Goal: Task Accomplishment & Management: Manage account settings

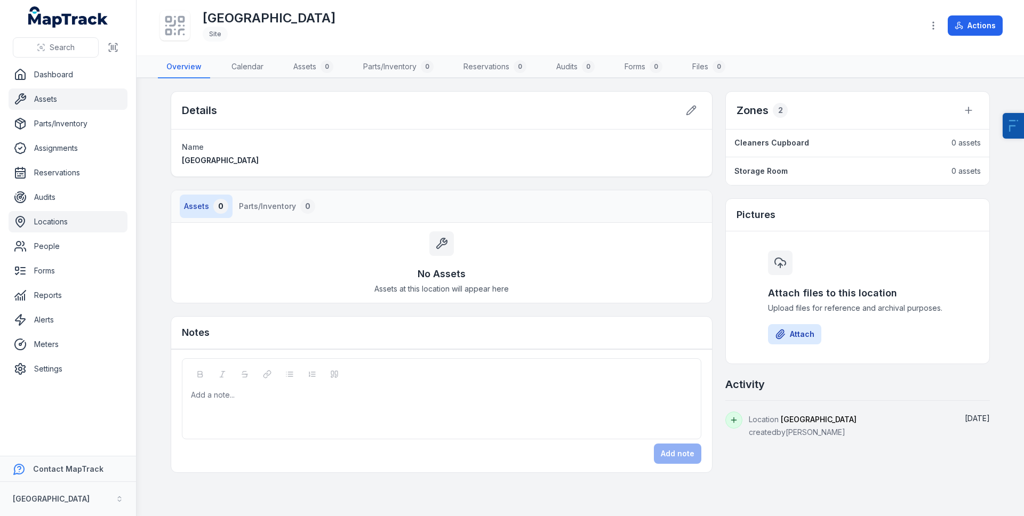
click at [53, 89] on link "Assets" at bounding box center [68, 99] width 119 height 21
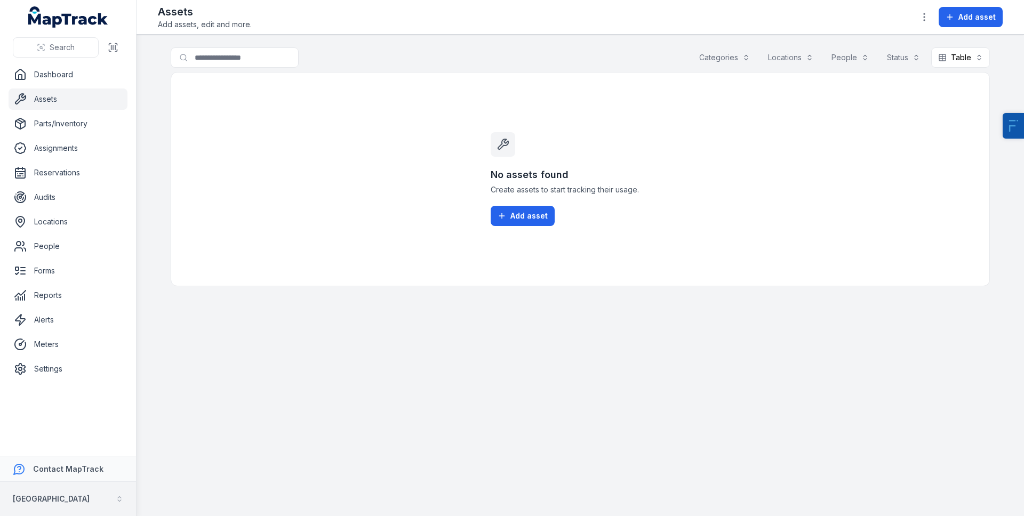
click at [49, 503] on strong "[GEOGRAPHIC_DATA]" at bounding box center [51, 498] width 77 height 9
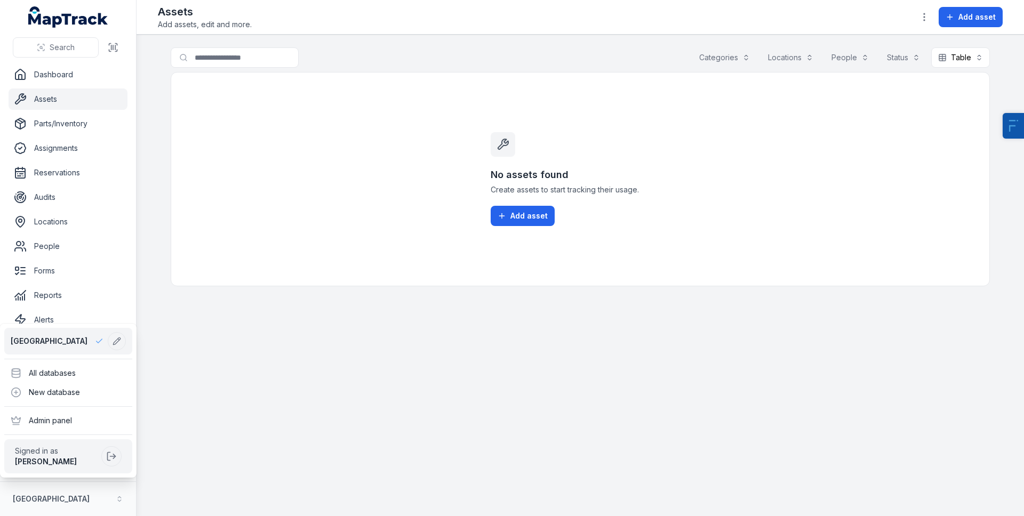
click at [379, 157] on div "Search Dashboard Assets Parts/Inventory Assignments Reservations Audits Locatio…" at bounding box center [512, 258] width 1024 height 516
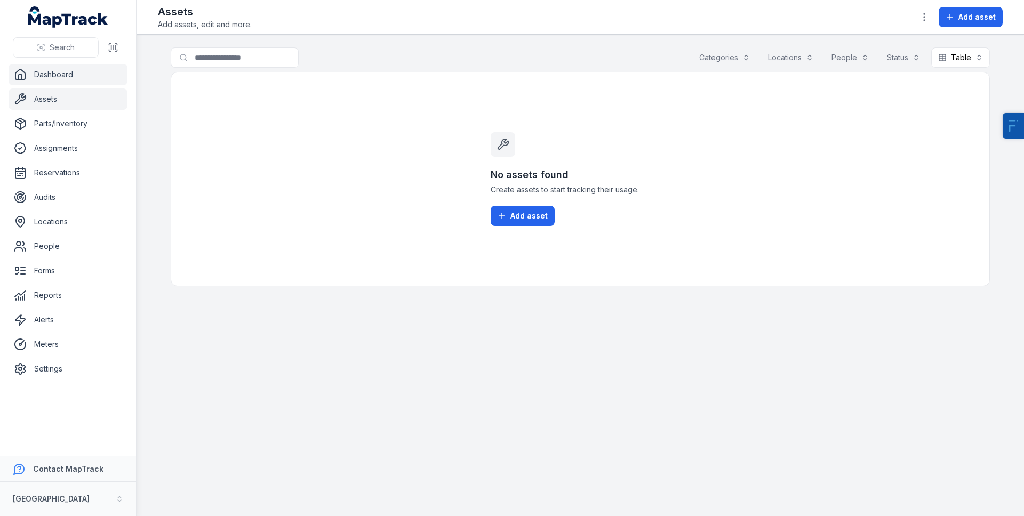
click at [44, 70] on link "Dashboard" at bounding box center [68, 74] width 119 height 21
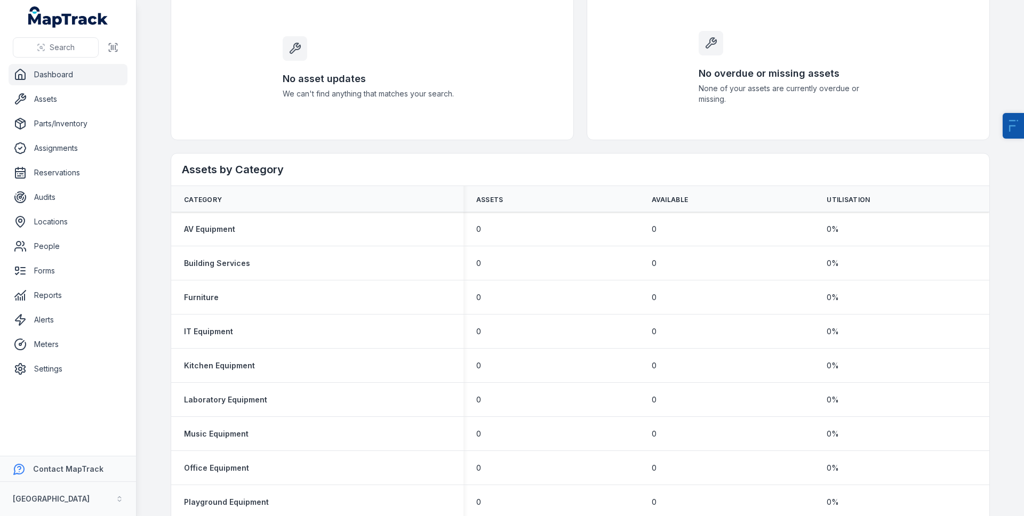
scroll to position [503, 0]
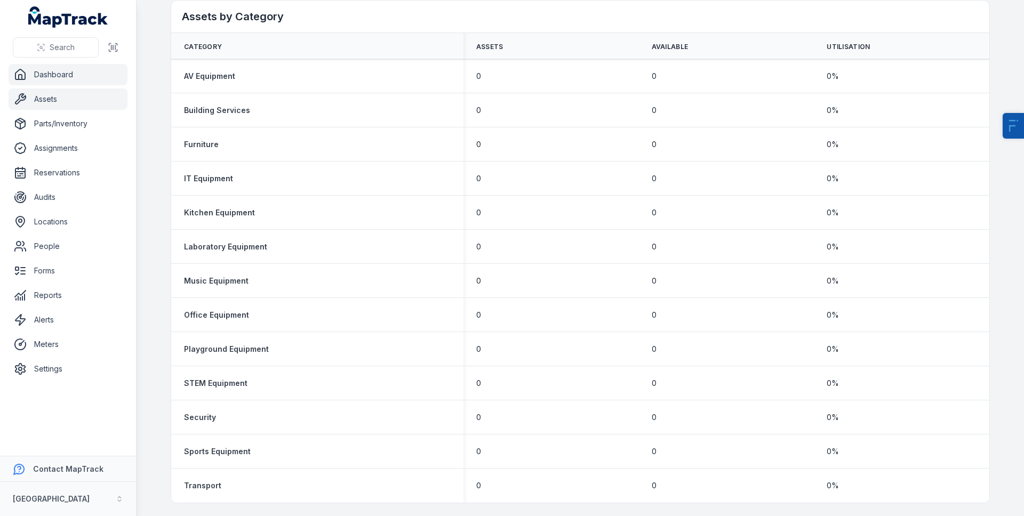
click at [68, 93] on link "Assets" at bounding box center [68, 99] width 119 height 21
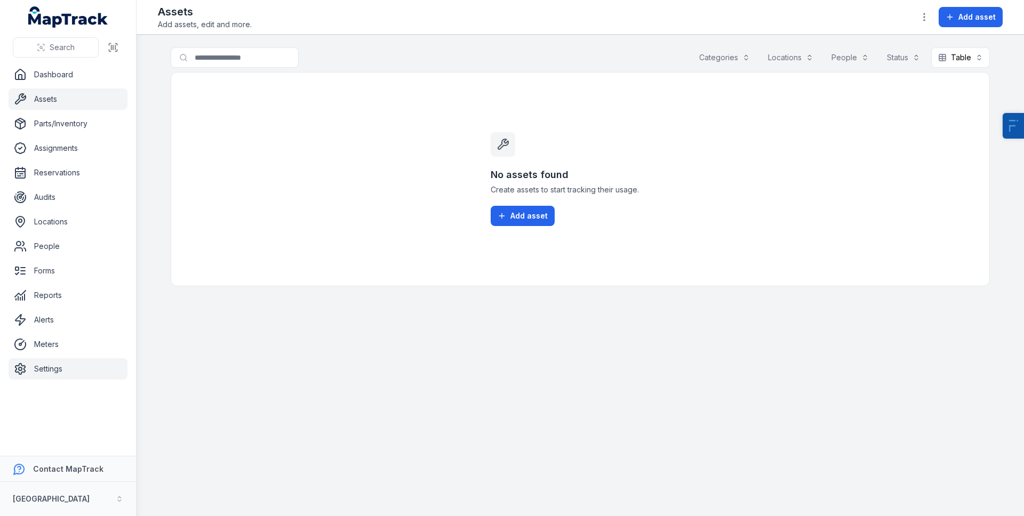
click at [49, 365] on link "Settings" at bounding box center [68, 368] width 119 height 21
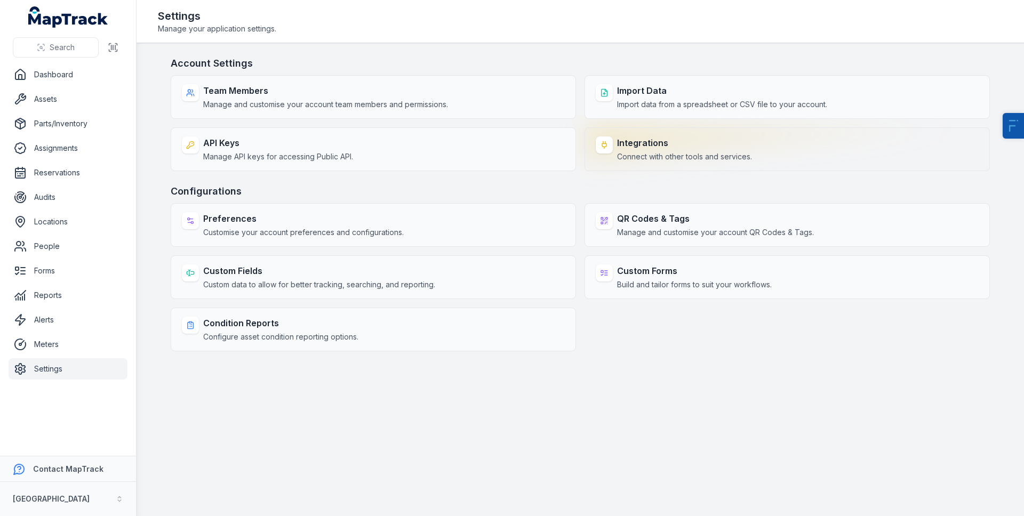
click at [655, 166] on div "Integrations Connect with other tools and services." at bounding box center [787, 149] width 405 height 44
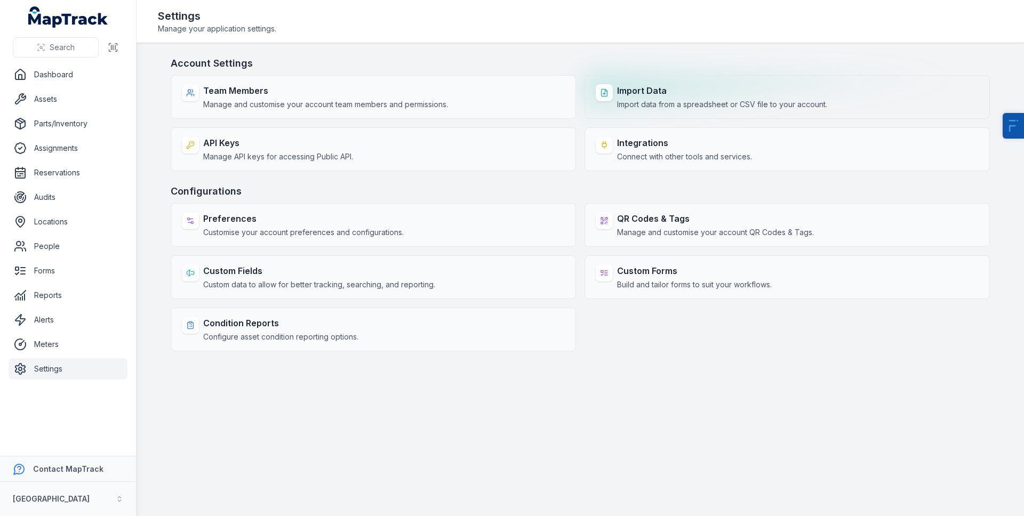
click at [653, 98] on div "Import Data Import data from a spreadsheet or CSV file to your account." at bounding box center [722, 97] width 210 height 26
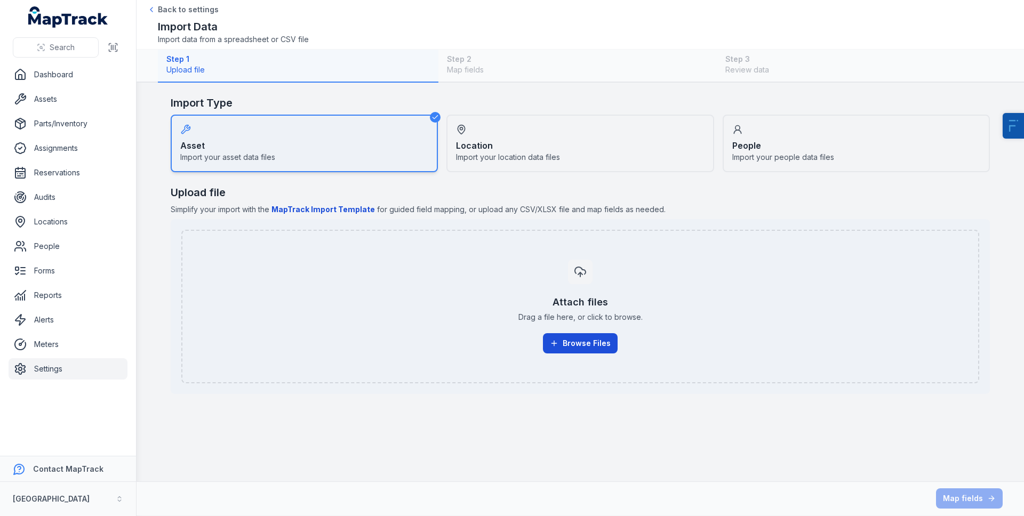
click at [578, 341] on button "Browse Files" at bounding box center [580, 343] width 75 height 20
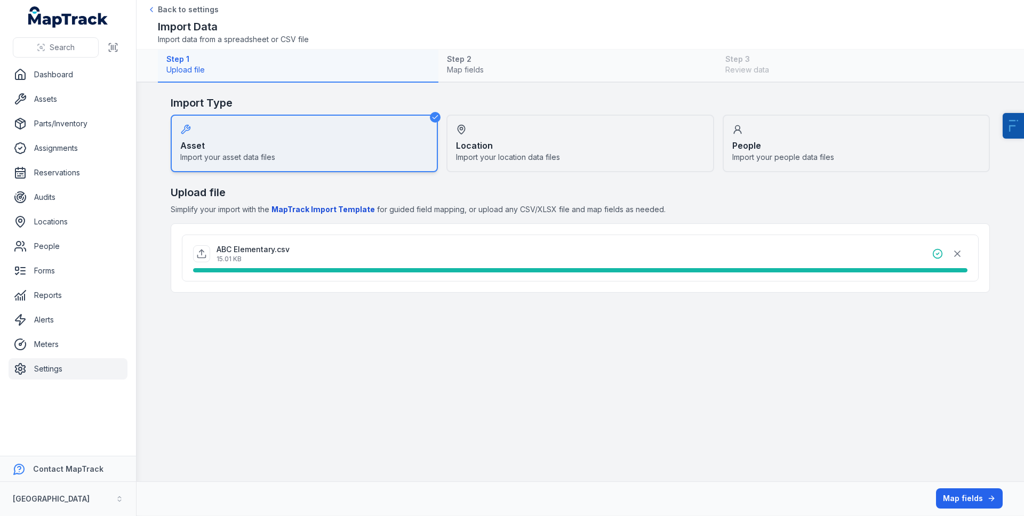
click at [41, 371] on link "Settings" at bounding box center [68, 368] width 119 height 21
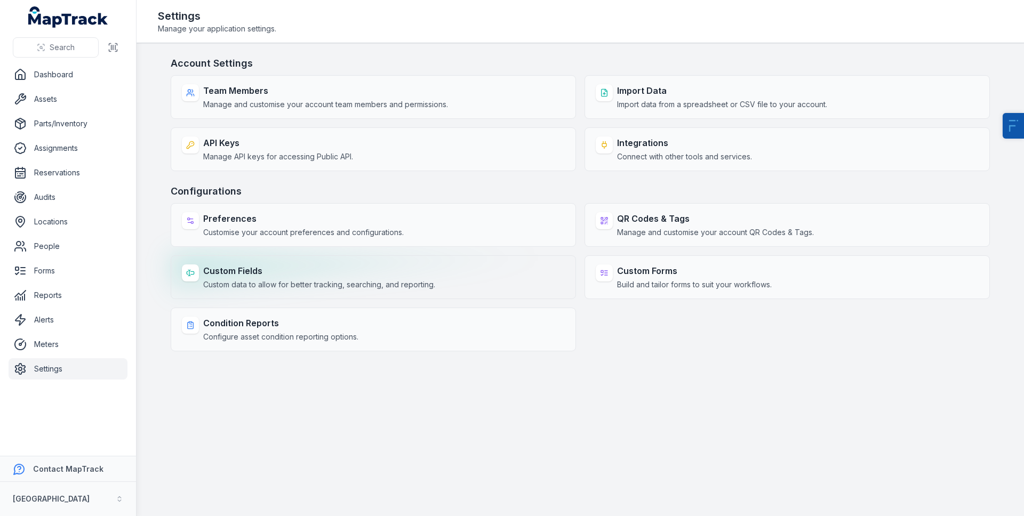
click at [213, 275] on strong "Custom Fields" at bounding box center [319, 271] width 232 height 13
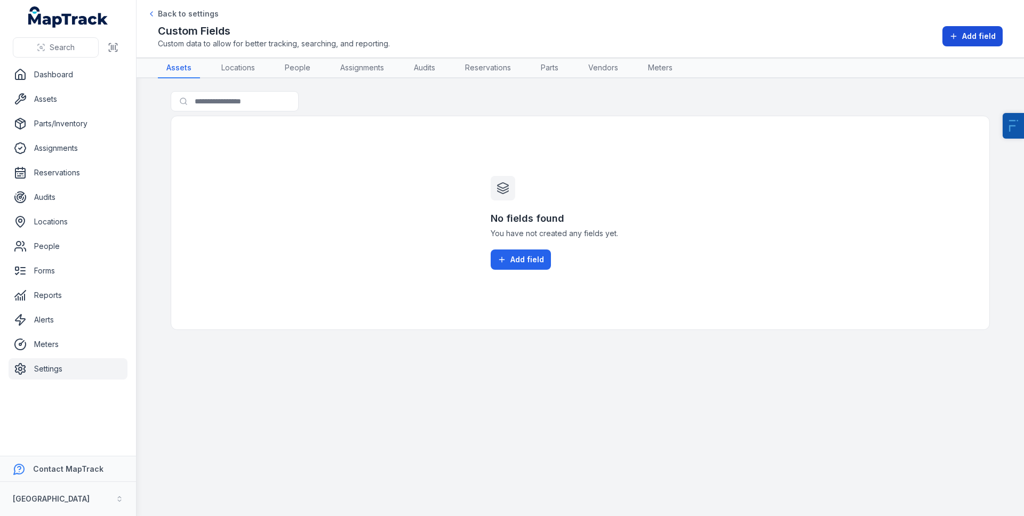
click at [967, 37] on span "Add field" at bounding box center [979, 36] width 34 height 11
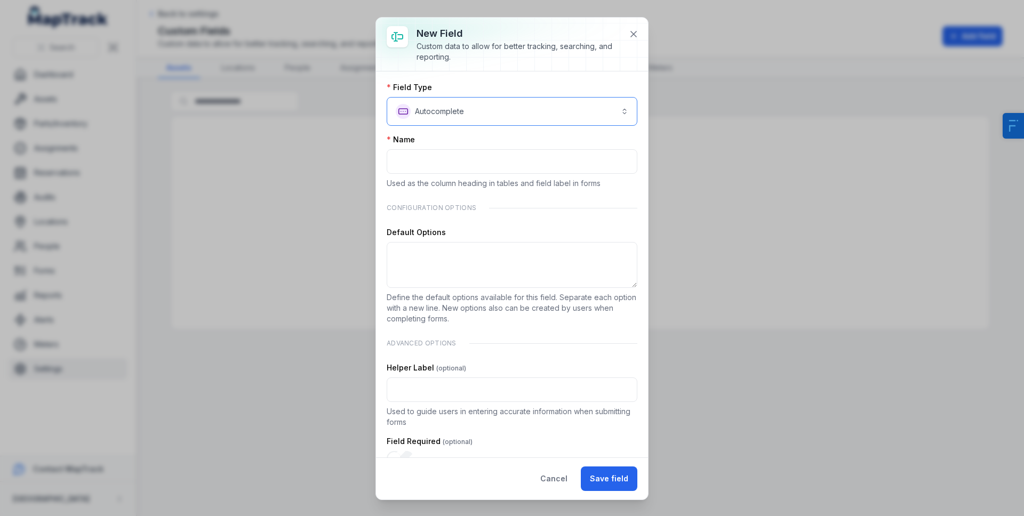
click at [462, 109] on button "**********" at bounding box center [512, 111] width 251 height 29
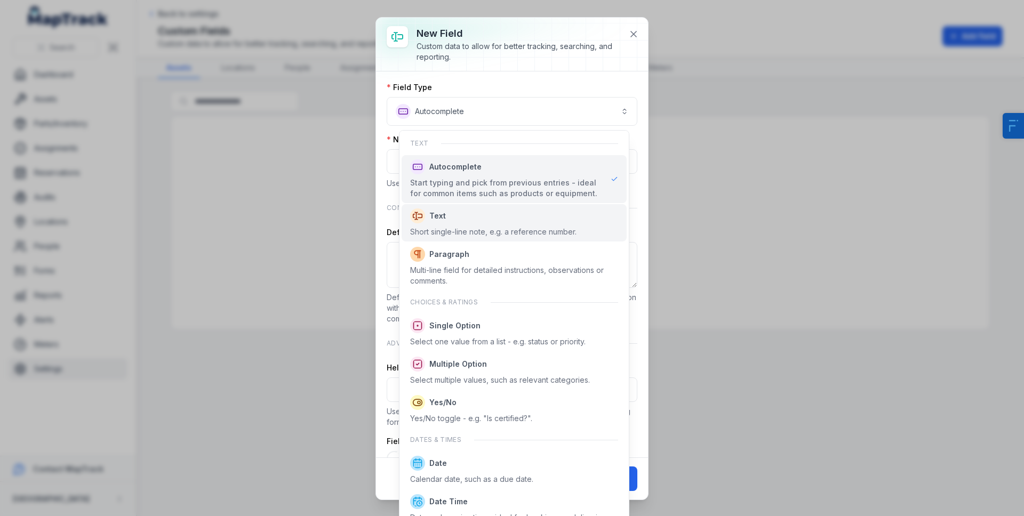
click at [461, 214] on span "Text" at bounding box center [493, 216] width 166 height 15
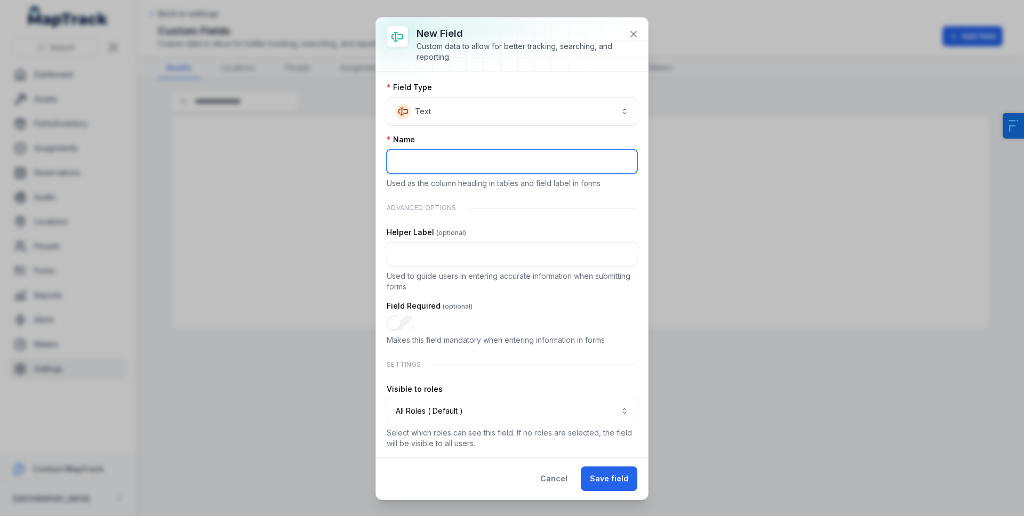
click at [451, 167] on input ":r8:-form-item-label" at bounding box center [512, 161] width 251 height 25
paste input "********"
type input "********"
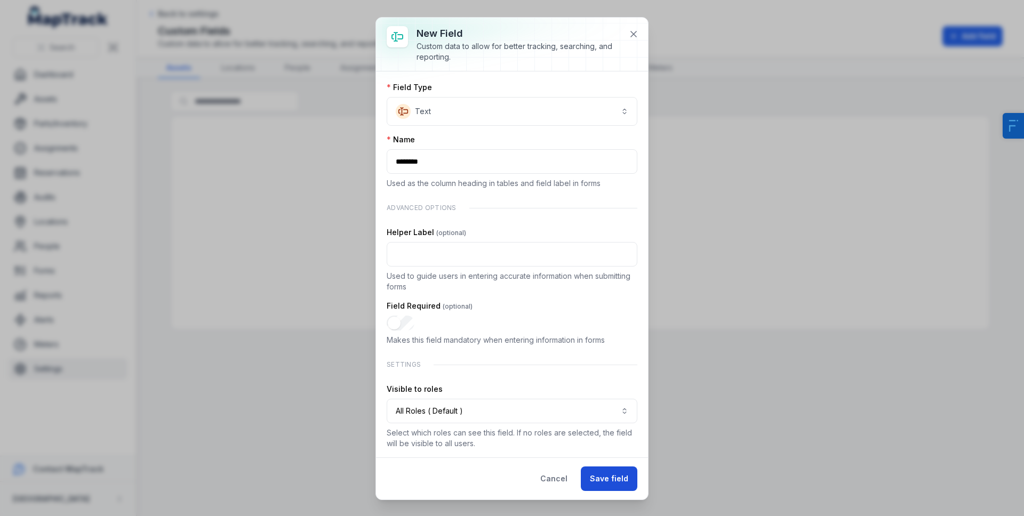
click at [612, 477] on button "Save field" at bounding box center [609, 479] width 57 height 25
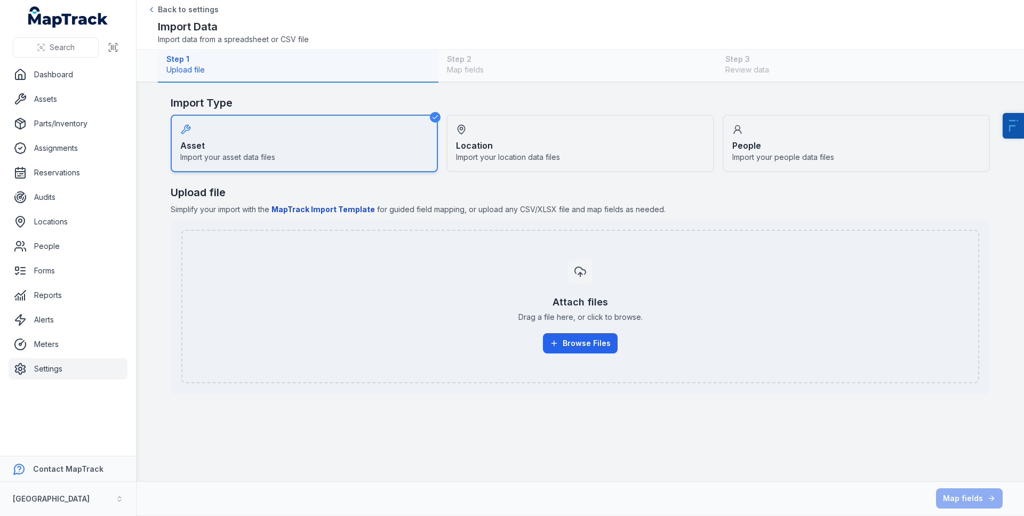
click at [485, 202] on div "Upload file Simplify your import with the MapTrack Import Template for guided f…" at bounding box center [580, 289] width 819 height 209
click at [491, 161] on span "Import your location data files" at bounding box center [508, 157] width 104 height 11
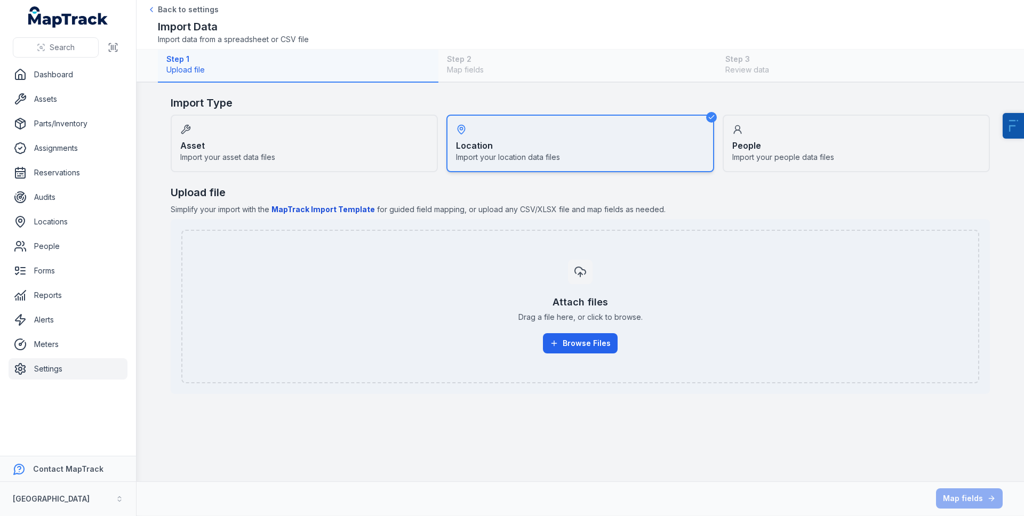
click at [349, 153] on div "Asset Import your asset data files" at bounding box center [304, 144] width 267 height 58
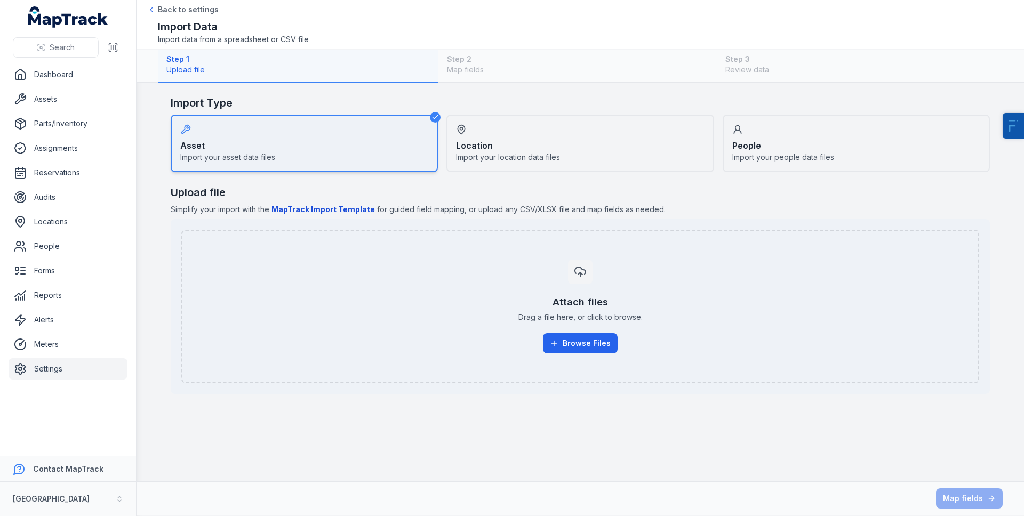
click at [896, 131] on div "People Import your people data files" at bounding box center [856, 144] width 267 height 58
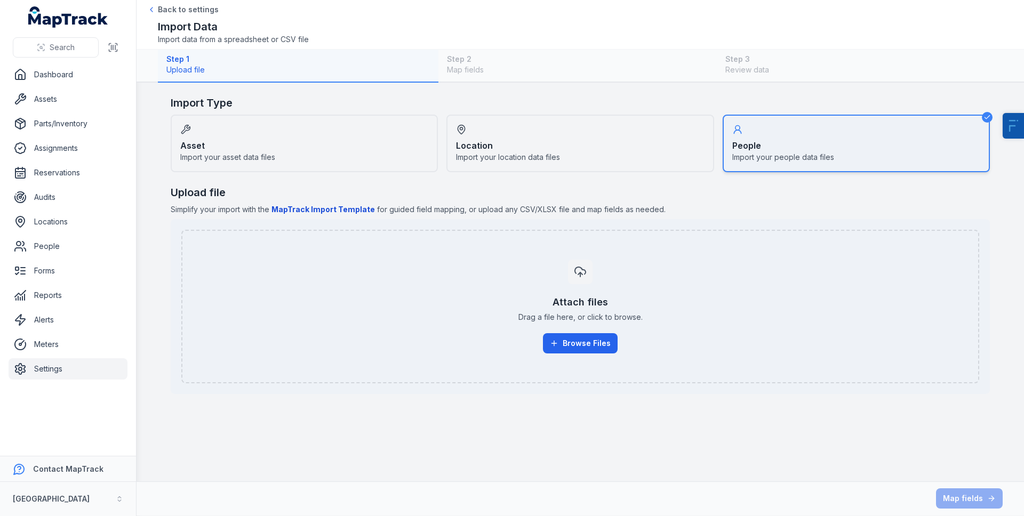
click at [607, 150] on div "Location Import your location data files" at bounding box center [579, 144] width 267 height 58
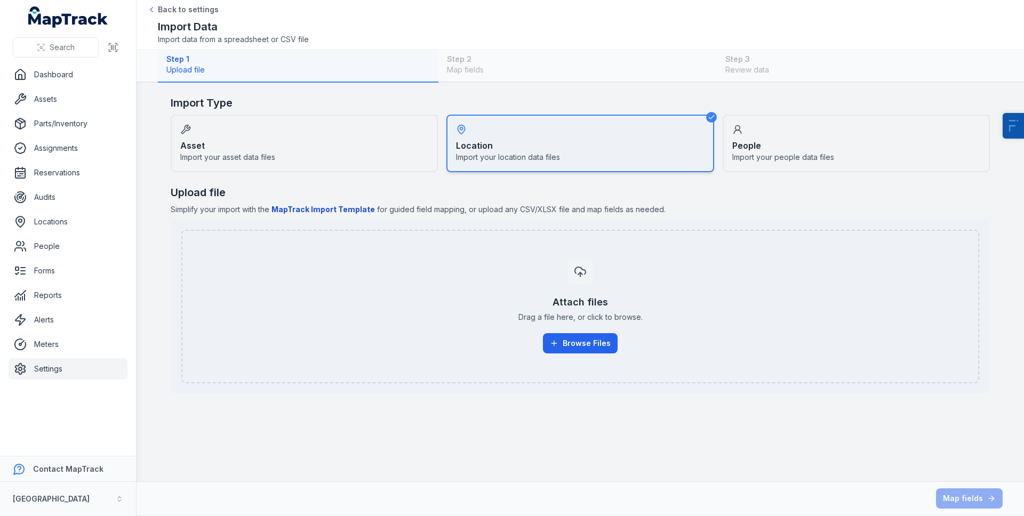
click at [358, 153] on div "Asset Import your asset data files" at bounding box center [304, 144] width 267 height 58
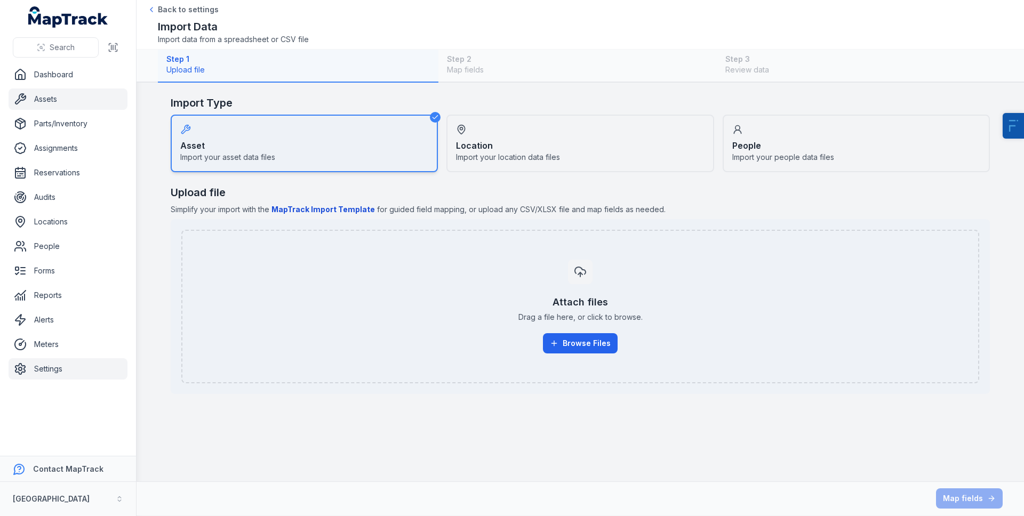
click at [54, 100] on link "Assets" at bounding box center [68, 99] width 119 height 21
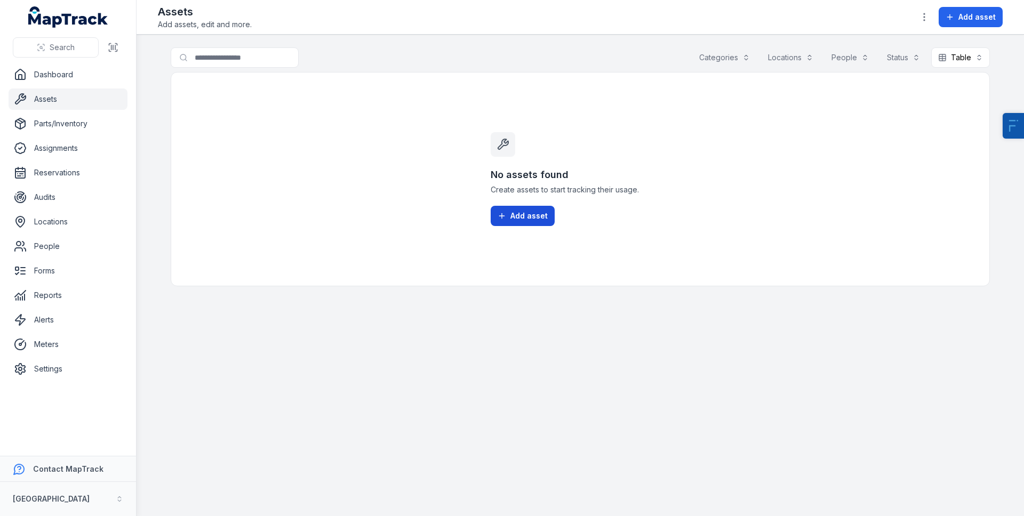
click at [517, 223] on button "Add asset" at bounding box center [523, 216] width 64 height 20
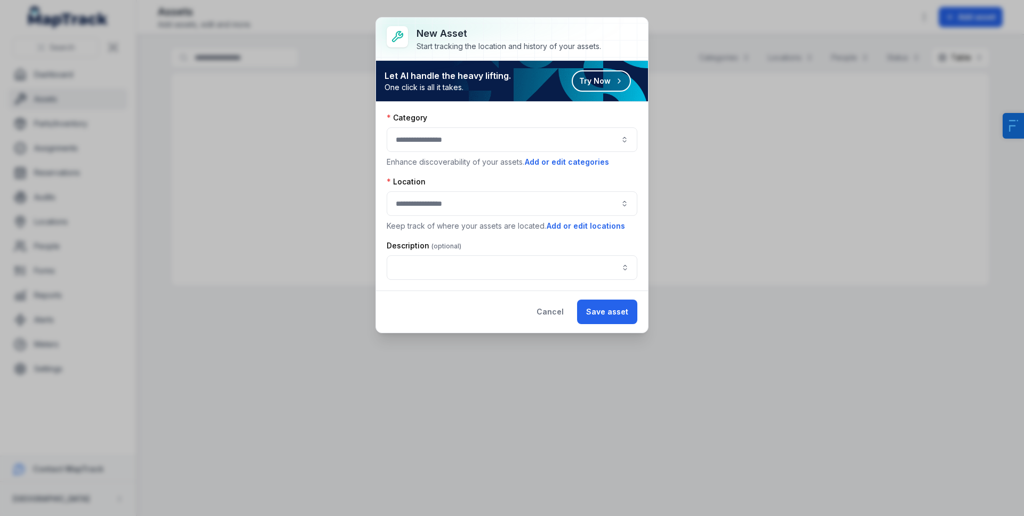
click at [487, 148] on div at bounding box center [512, 139] width 251 height 25
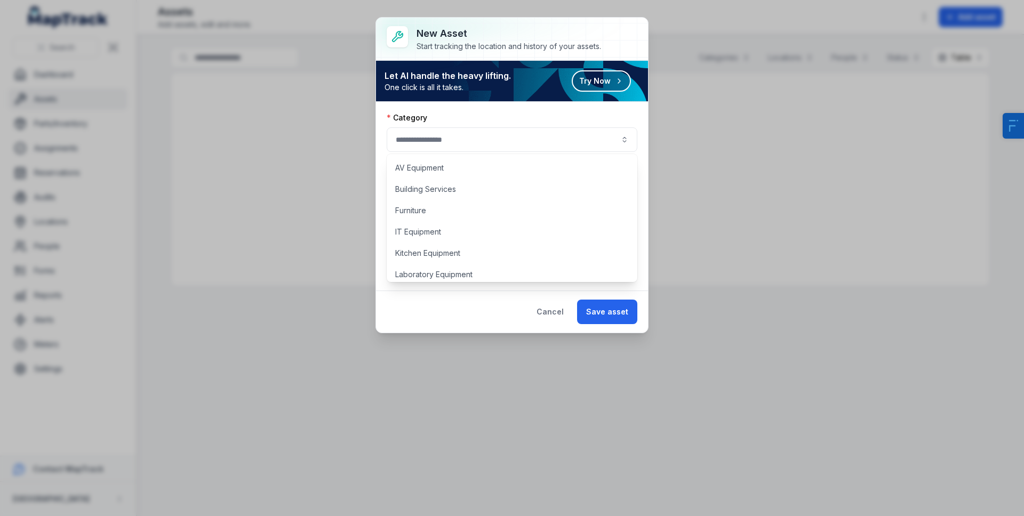
click at [486, 103] on div "Category Enhance discoverability of your assets. Add or edit categories Locatio…" at bounding box center [512, 196] width 272 height 189
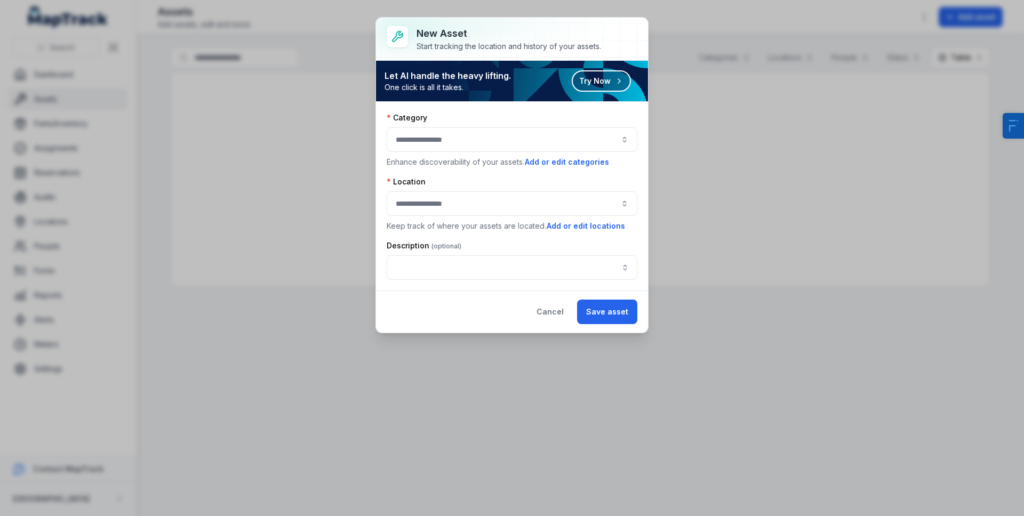
click at [471, 130] on div at bounding box center [512, 139] width 251 height 25
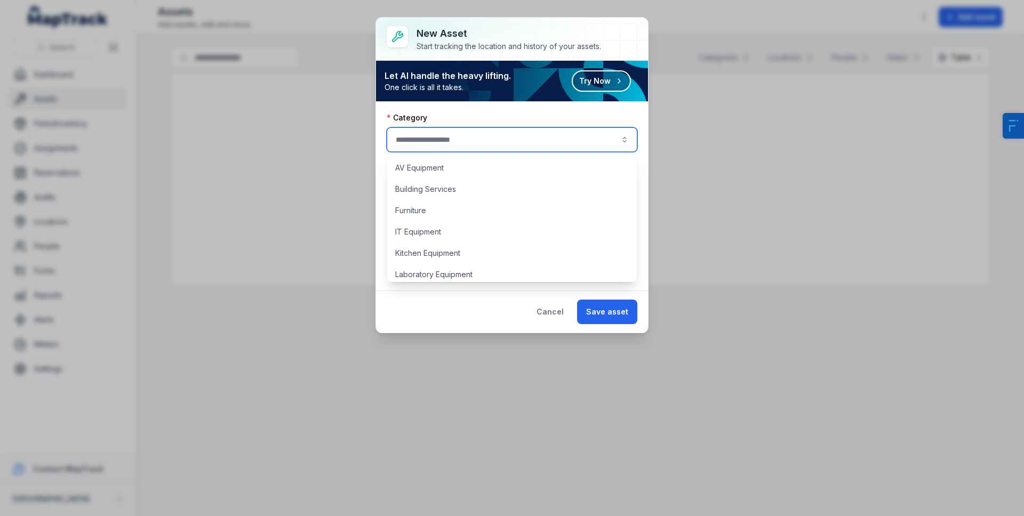
click at [497, 117] on div "Category" at bounding box center [512, 118] width 251 height 11
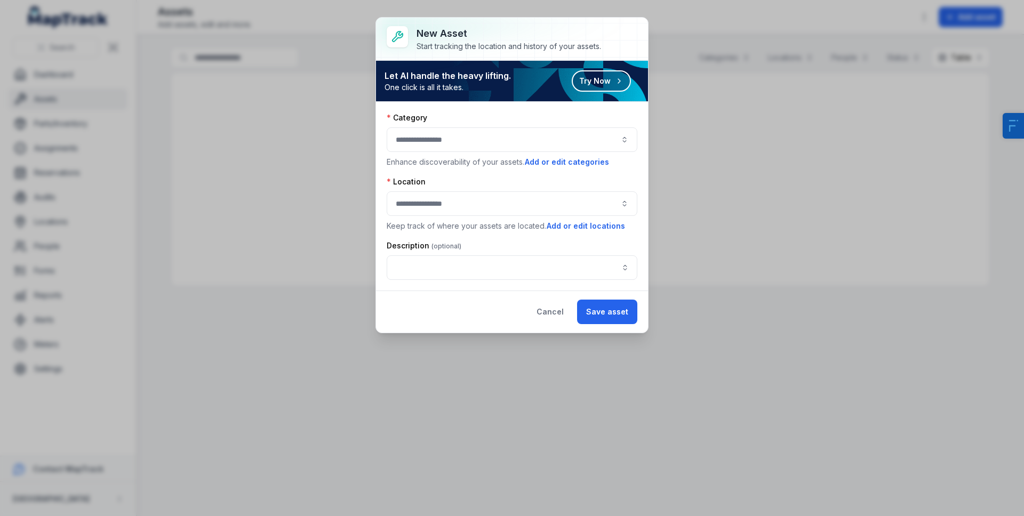
click at [461, 194] on div at bounding box center [512, 203] width 251 height 25
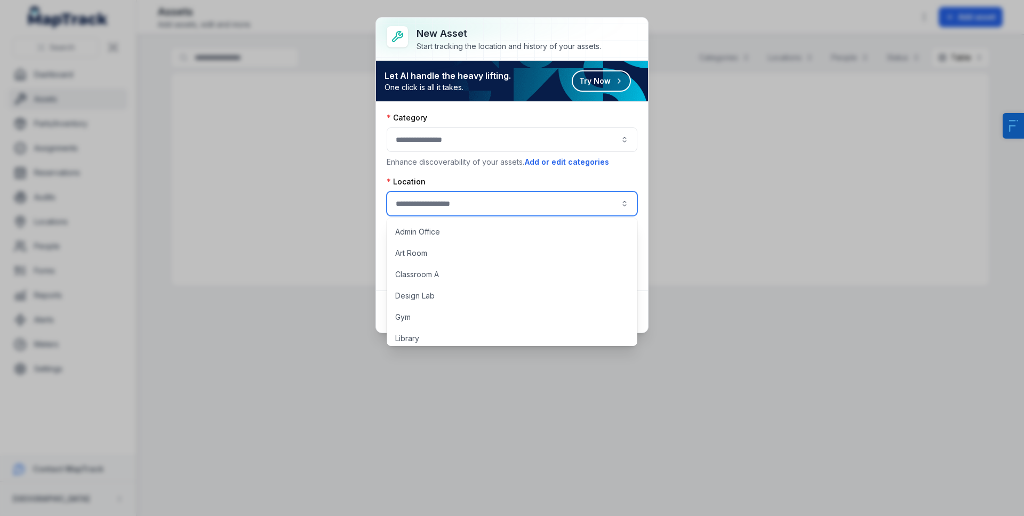
click at [519, 149] on div at bounding box center [512, 139] width 251 height 25
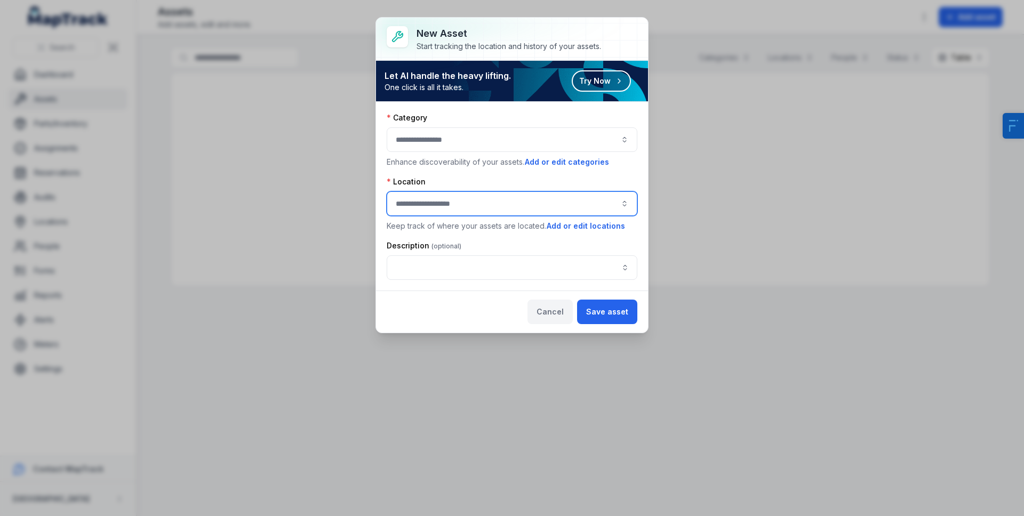
click at [551, 313] on button "Cancel" at bounding box center [549, 312] width 45 height 25
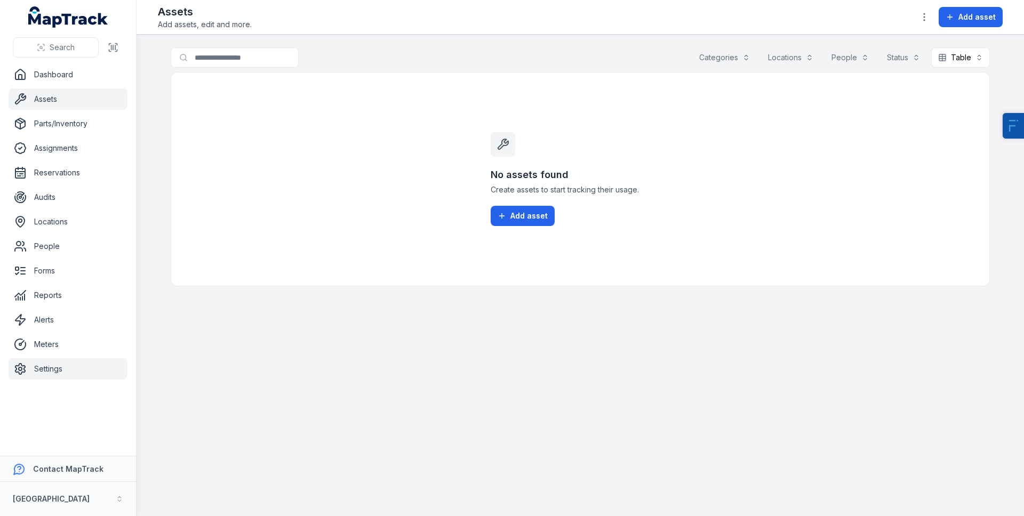
click at [44, 372] on link "Settings" at bounding box center [68, 368] width 119 height 21
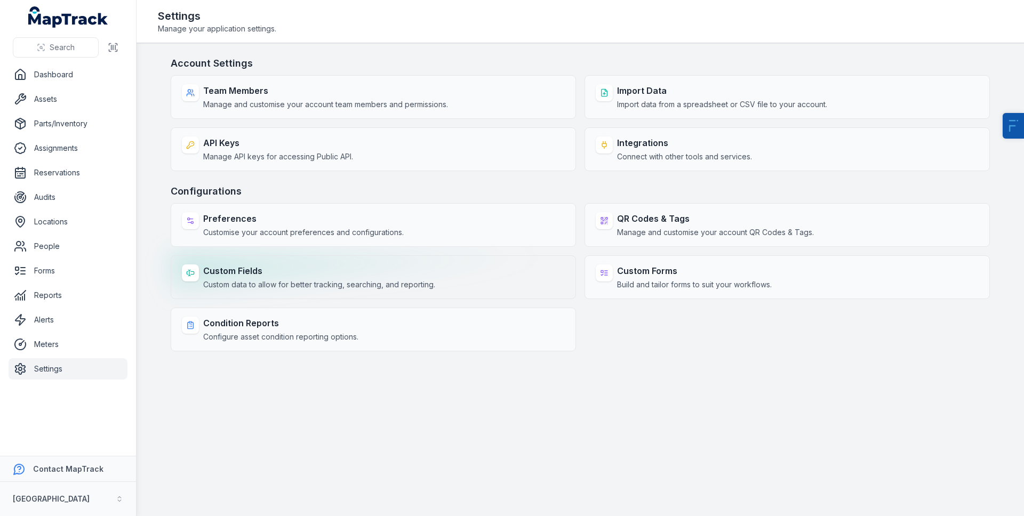
click at [238, 276] on strong "Custom Fields" at bounding box center [319, 271] width 232 height 13
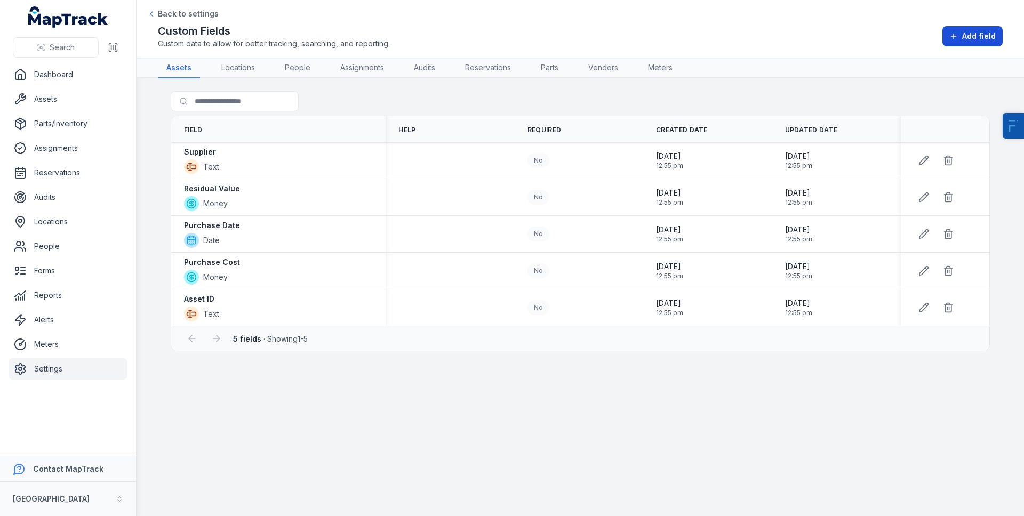
click at [968, 36] on span "Add field" at bounding box center [979, 36] width 34 height 11
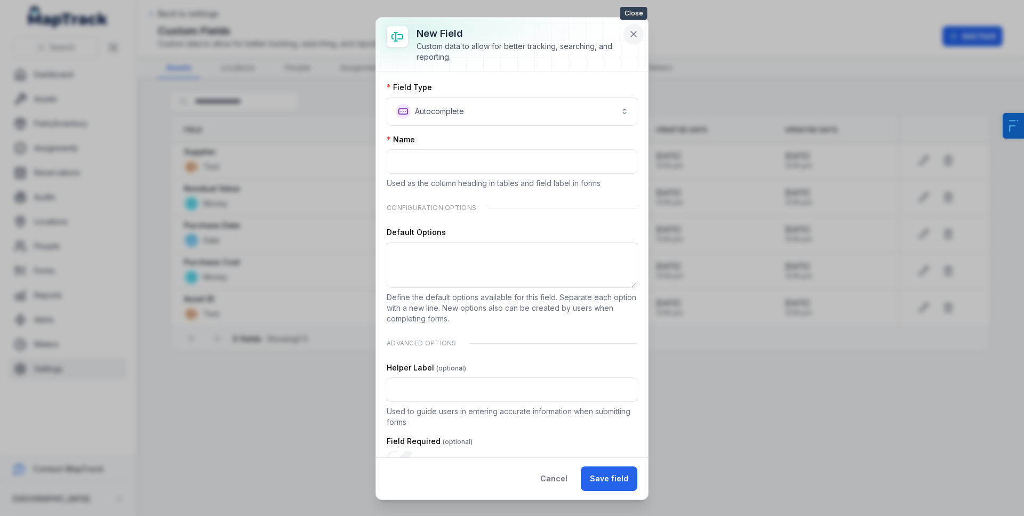
click at [635, 36] on icon at bounding box center [633, 34] width 11 height 11
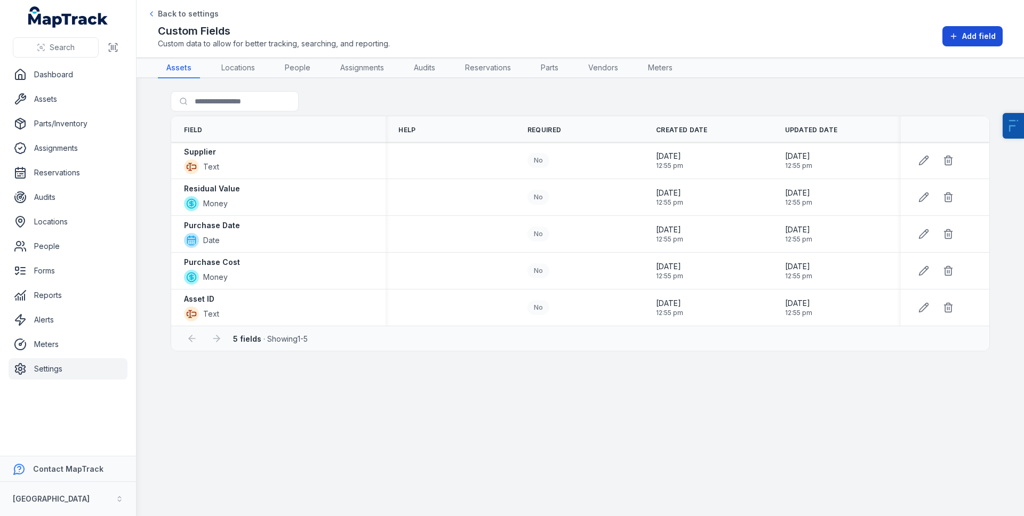
click at [971, 34] on span "Add field" at bounding box center [979, 36] width 34 height 11
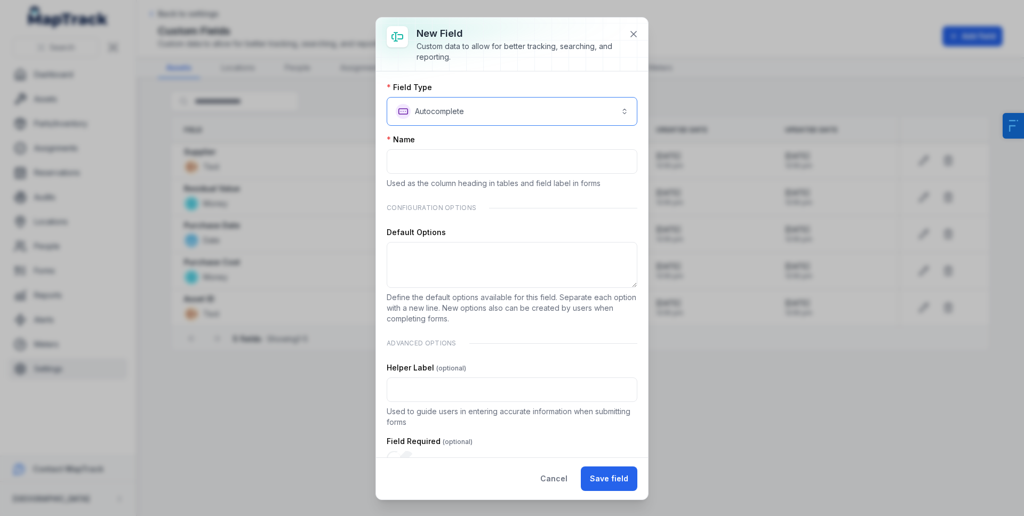
click at [498, 121] on button "**********" at bounding box center [512, 111] width 251 height 29
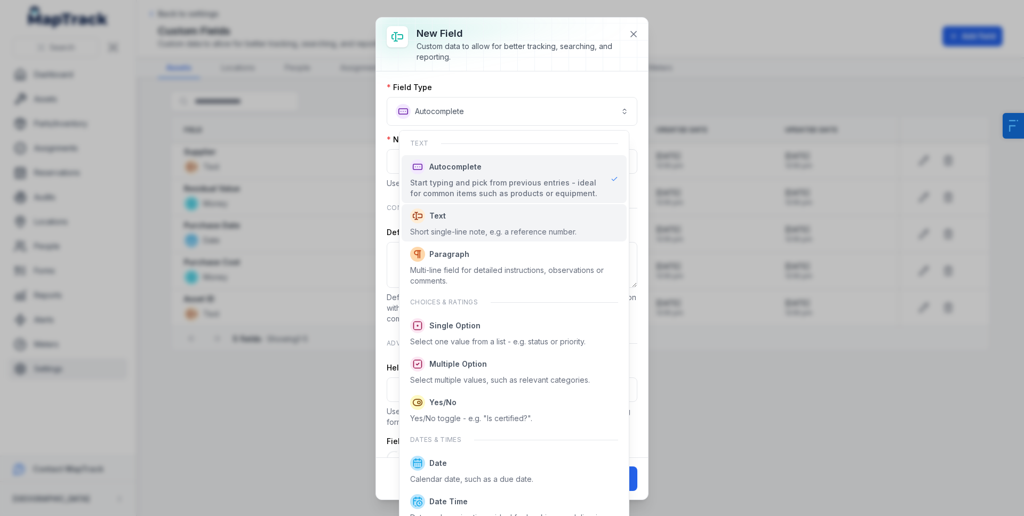
click at [454, 215] on span "Text" at bounding box center [493, 216] width 166 height 15
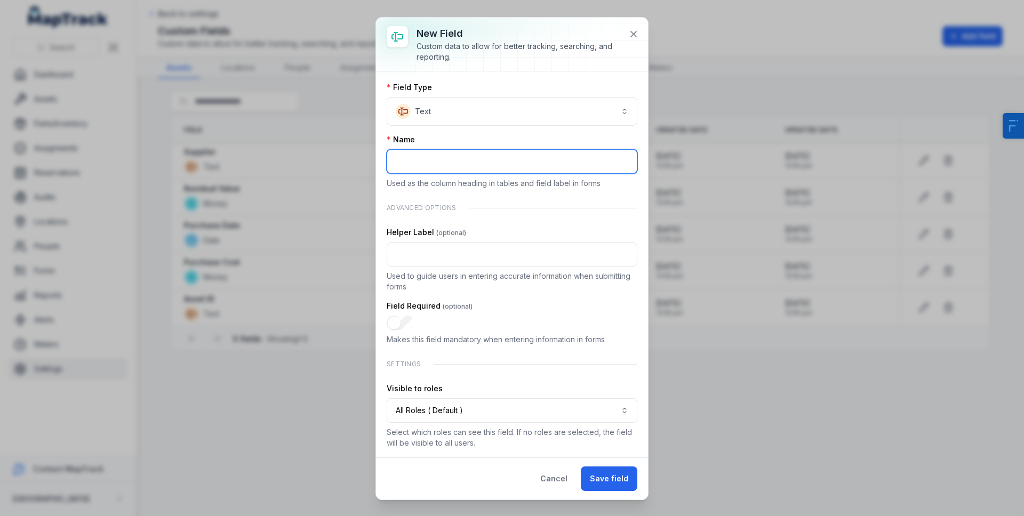
click at [457, 167] on input ":r1q:-form-item-label" at bounding box center [512, 161] width 251 height 25
paste input "**********"
click at [436, 166] on input "**********" at bounding box center [512, 161] width 251 height 25
click at [435, 166] on input "**********" at bounding box center [512, 161] width 251 height 25
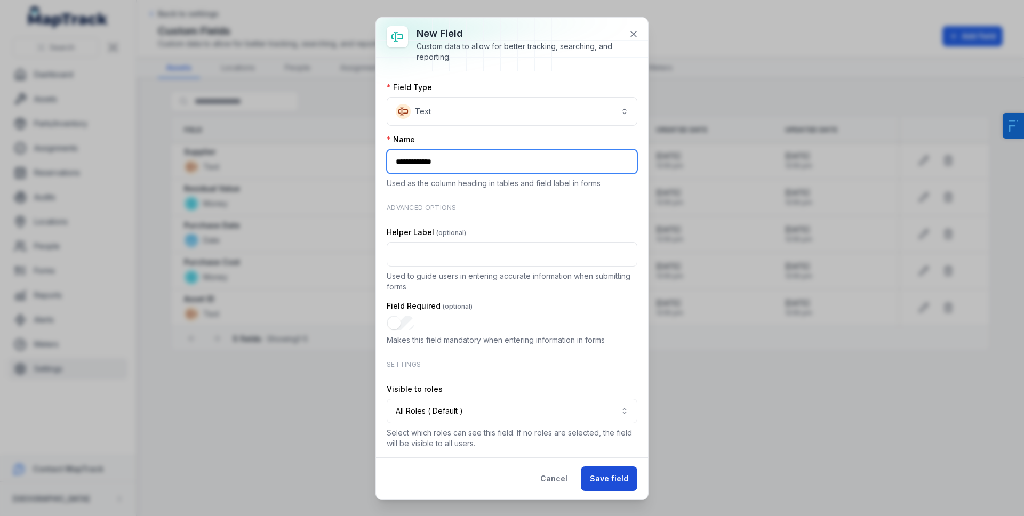
type input "**********"
click at [608, 482] on button "Save field" at bounding box center [609, 479] width 57 height 25
